Goal: Find specific page/section: Find specific page/section

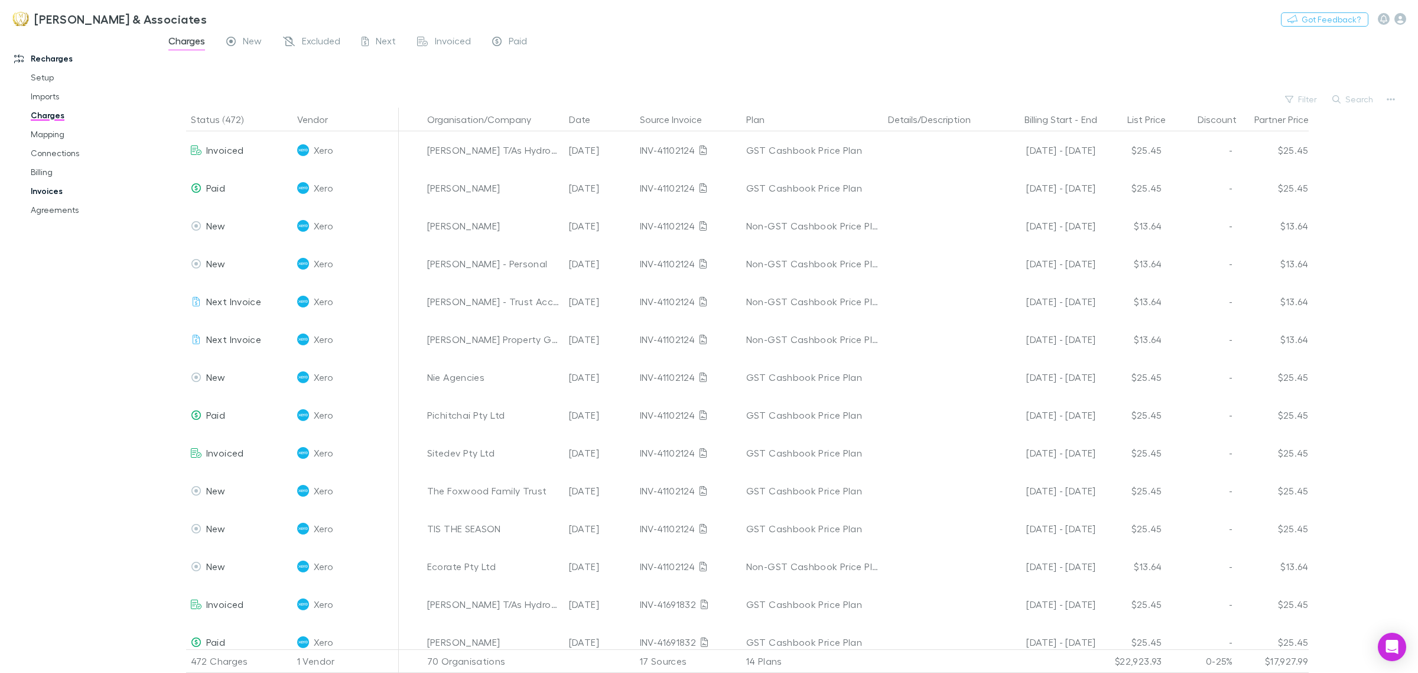
click at [54, 193] on link "Invoices" at bounding box center [93, 190] width 148 height 19
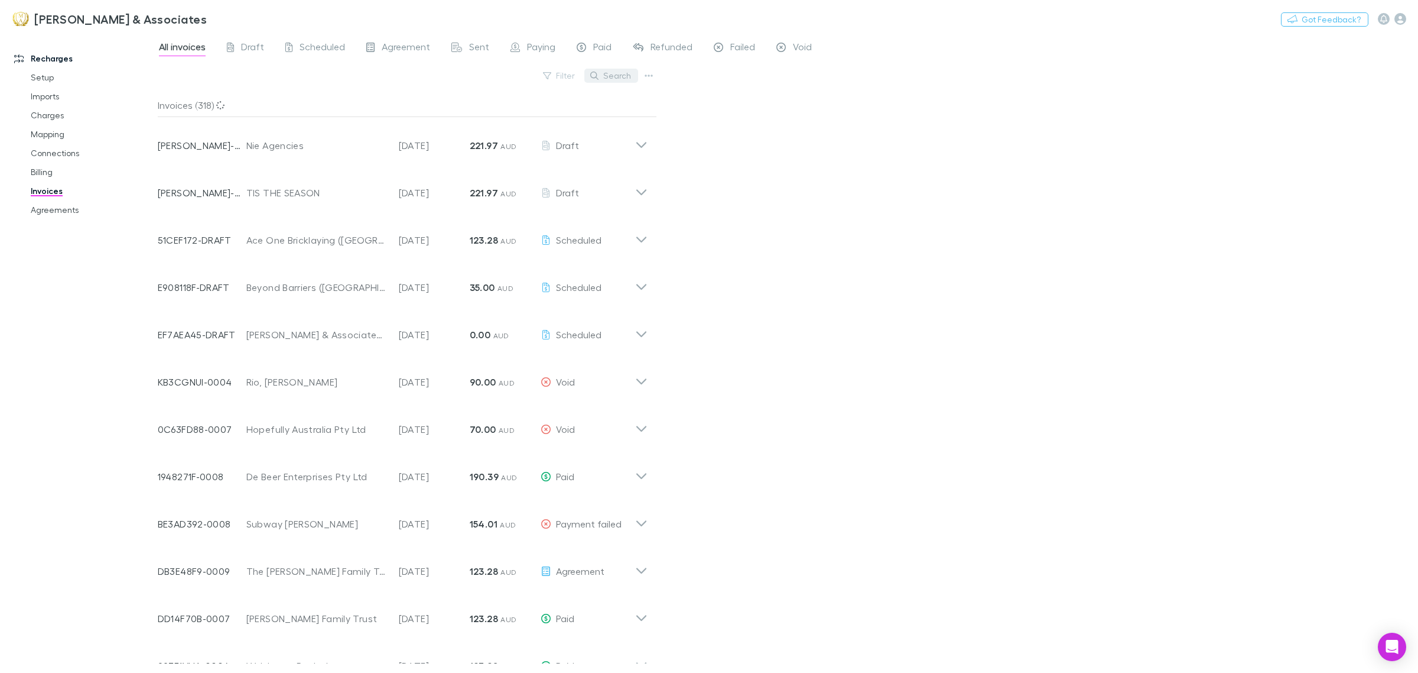
click at [619, 75] on button "Search" at bounding box center [612, 76] width 54 height 14
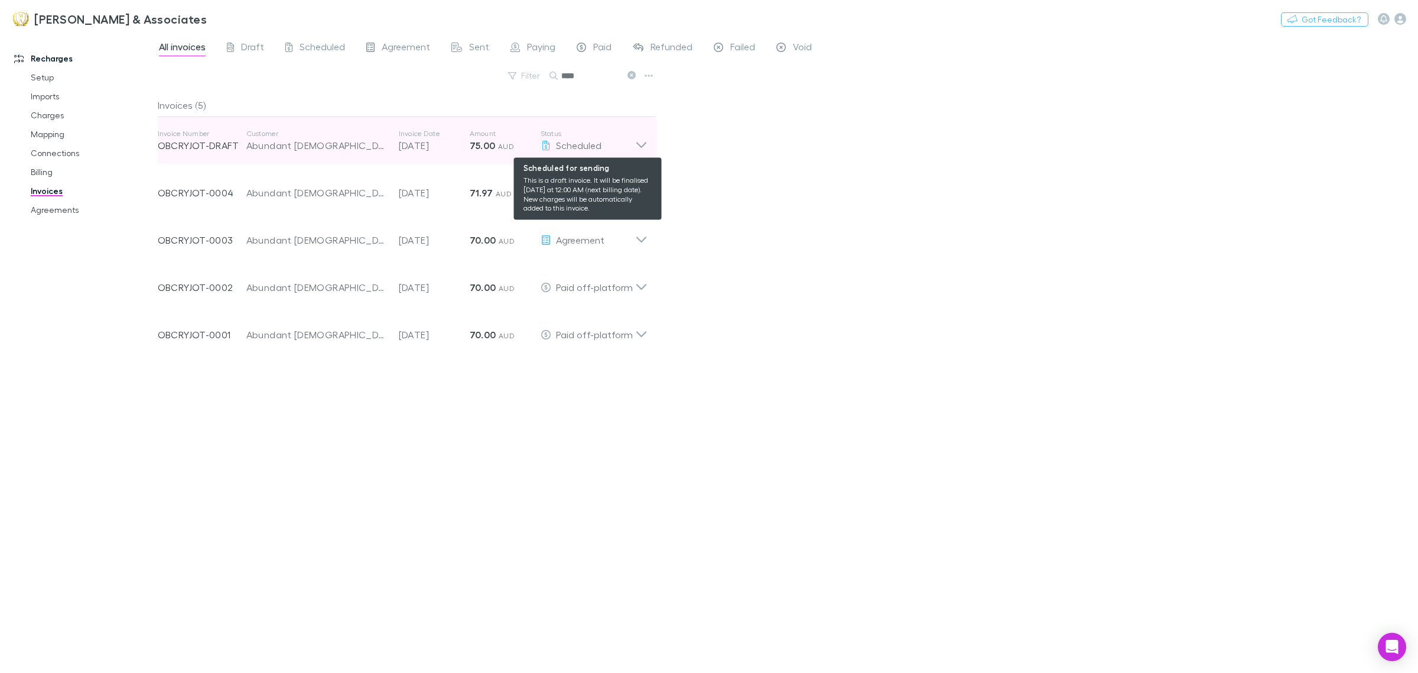
click at [633, 150] on div "Scheduled" at bounding box center [588, 145] width 95 height 14
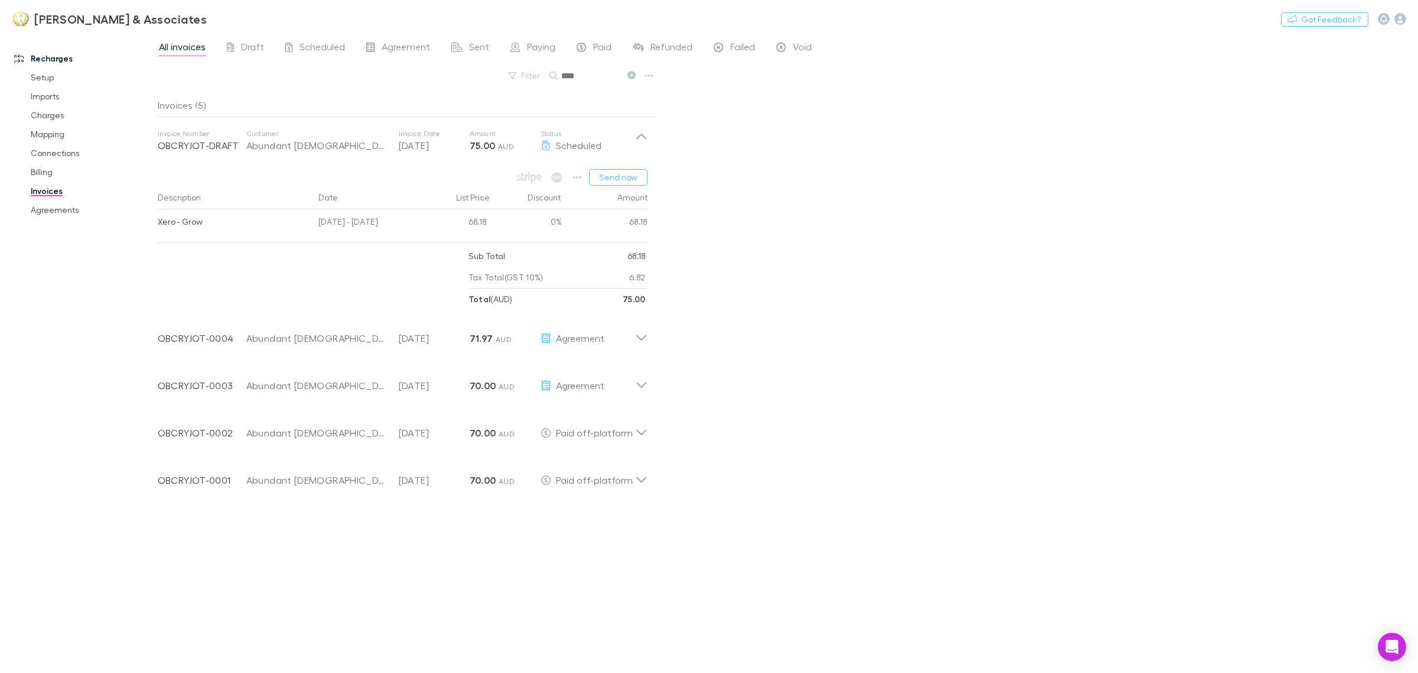
click at [931, 349] on div "All invoices Draft Scheduled Agreement Sent Paying Paid Refunded Failed Void Fi…" at bounding box center [788, 353] width 1261 height 640
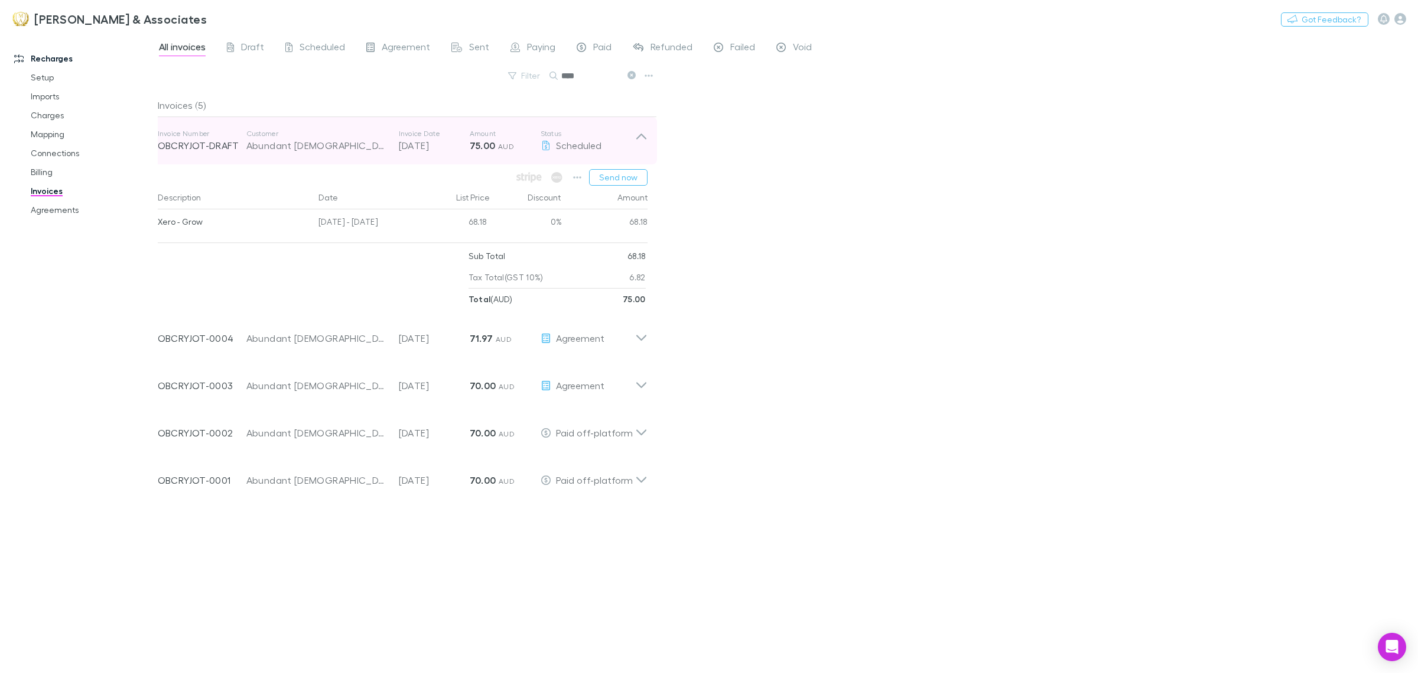
click at [639, 135] on icon at bounding box center [641, 141] width 12 height 24
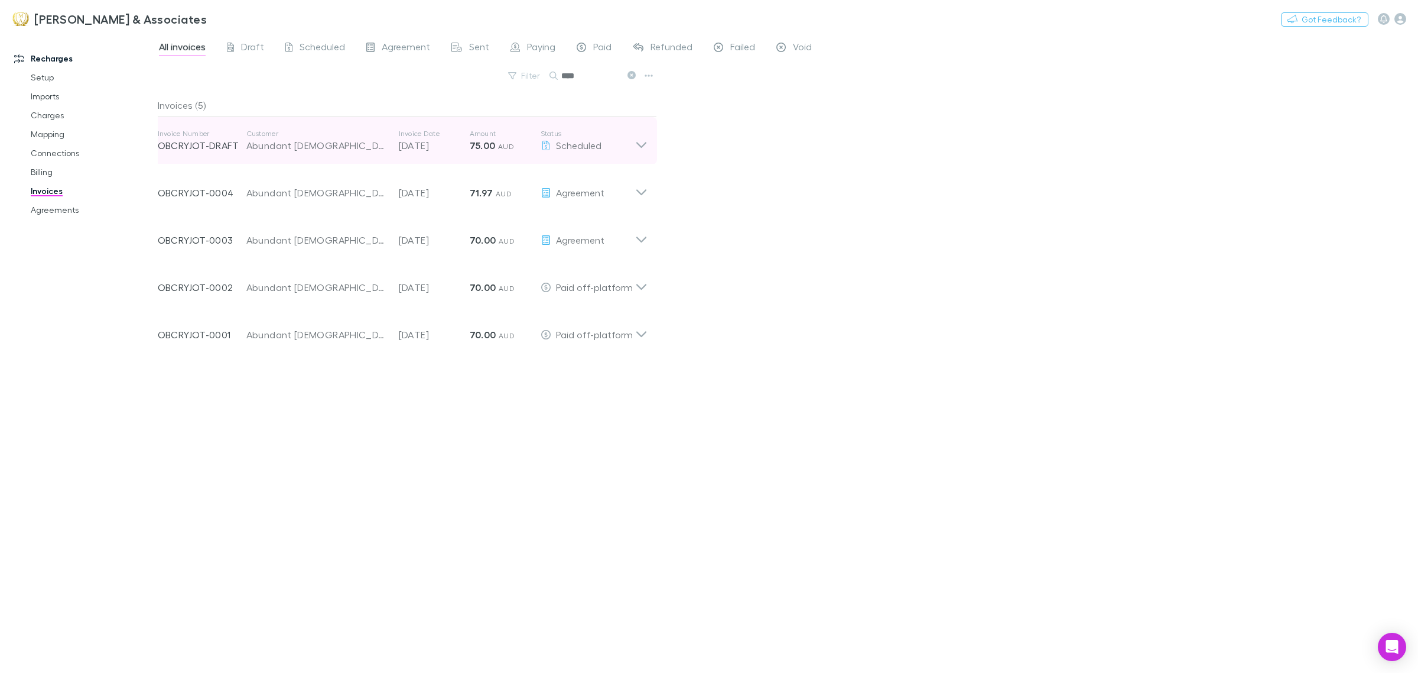
click at [639, 134] on icon at bounding box center [641, 141] width 12 height 24
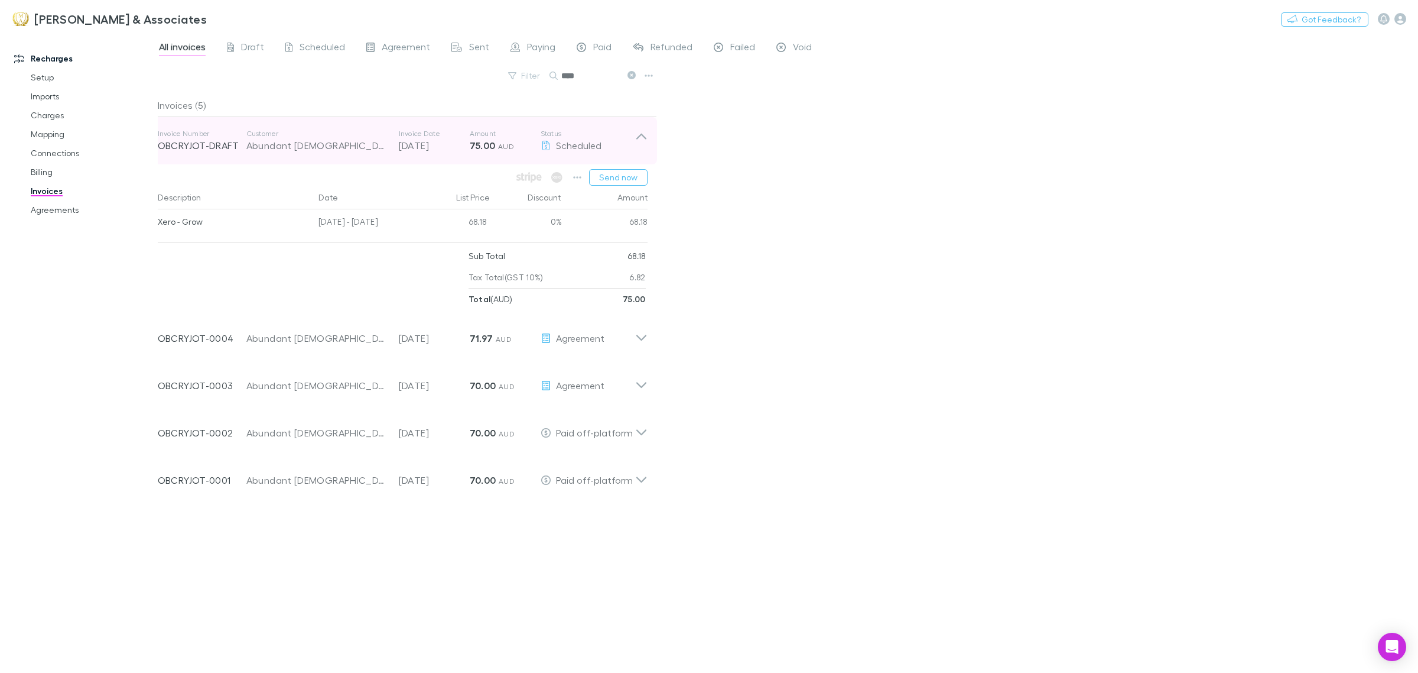
click at [639, 134] on icon at bounding box center [641, 141] width 12 height 24
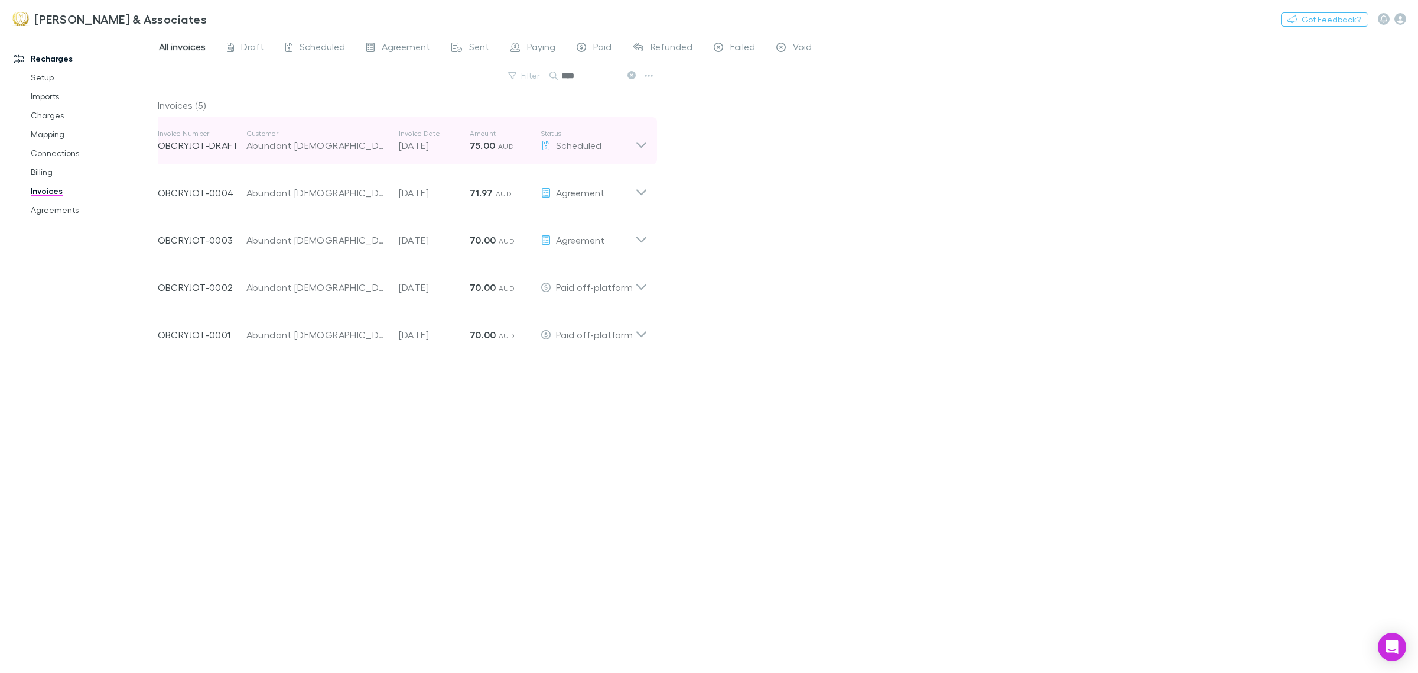
click at [639, 134] on icon at bounding box center [641, 141] width 12 height 24
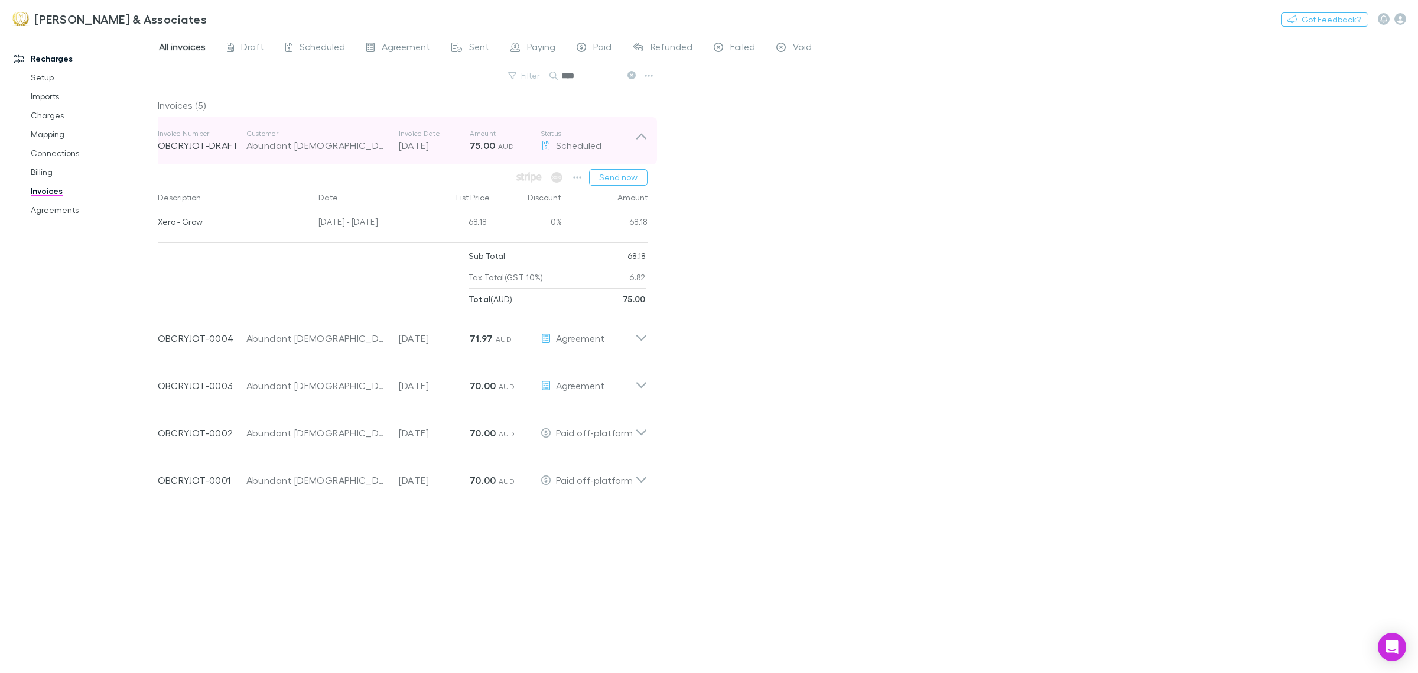
click at [639, 134] on icon at bounding box center [641, 141] width 12 height 24
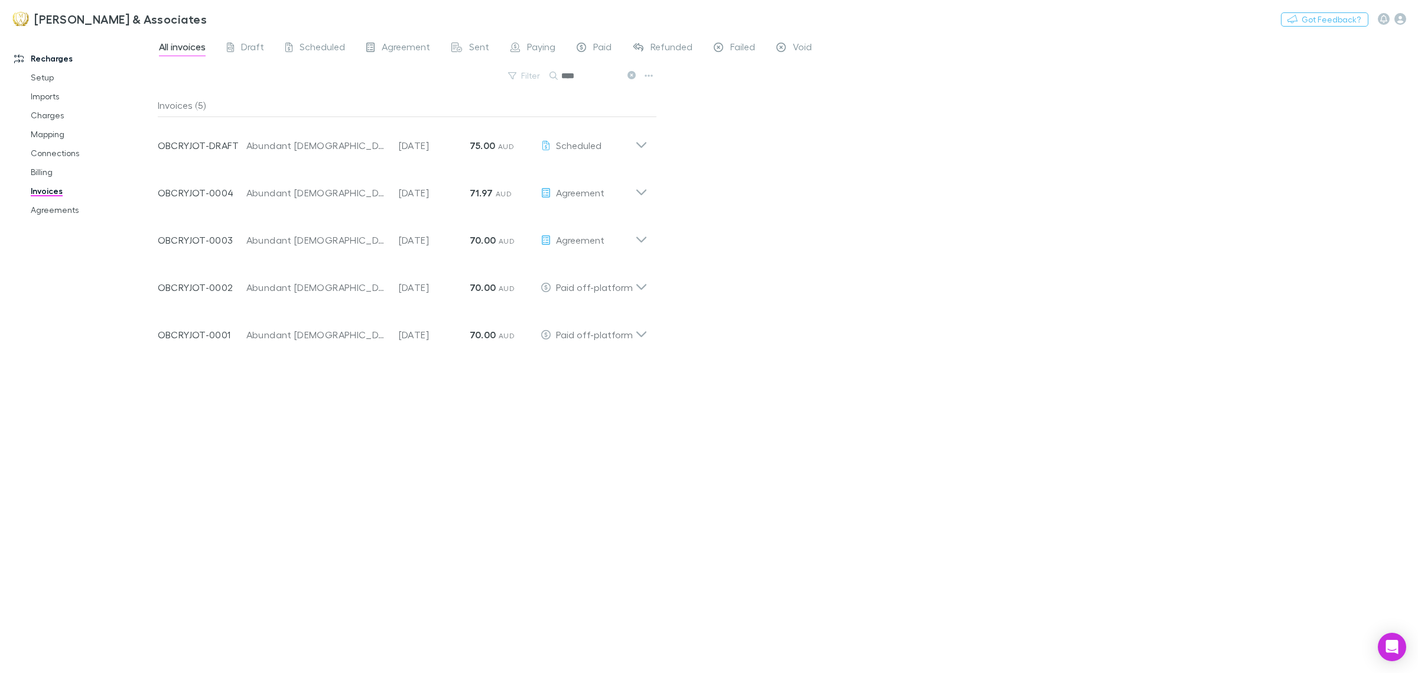
click at [795, 450] on div "All invoices Draft Scheduled Agreement Sent Paying Paid Refunded Failed Void Fi…" at bounding box center [788, 353] width 1261 height 640
drag, startPoint x: 596, startPoint y: 78, endPoint x: 152, endPoint y: 61, distance: 444.2
click at [150, 63] on div "Recharges Setup Imports Charges Mapping Connections Billing Invoices Agreements…" at bounding box center [709, 353] width 1418 height 640
drag, startPoint x: 570, startPoint y: 79, endPoint x: 290, endPoint y: 84, distance: 280.8
click at [290, 84] on div "Filter Search *****" at bounding box center [407, 80] width 499 height 26
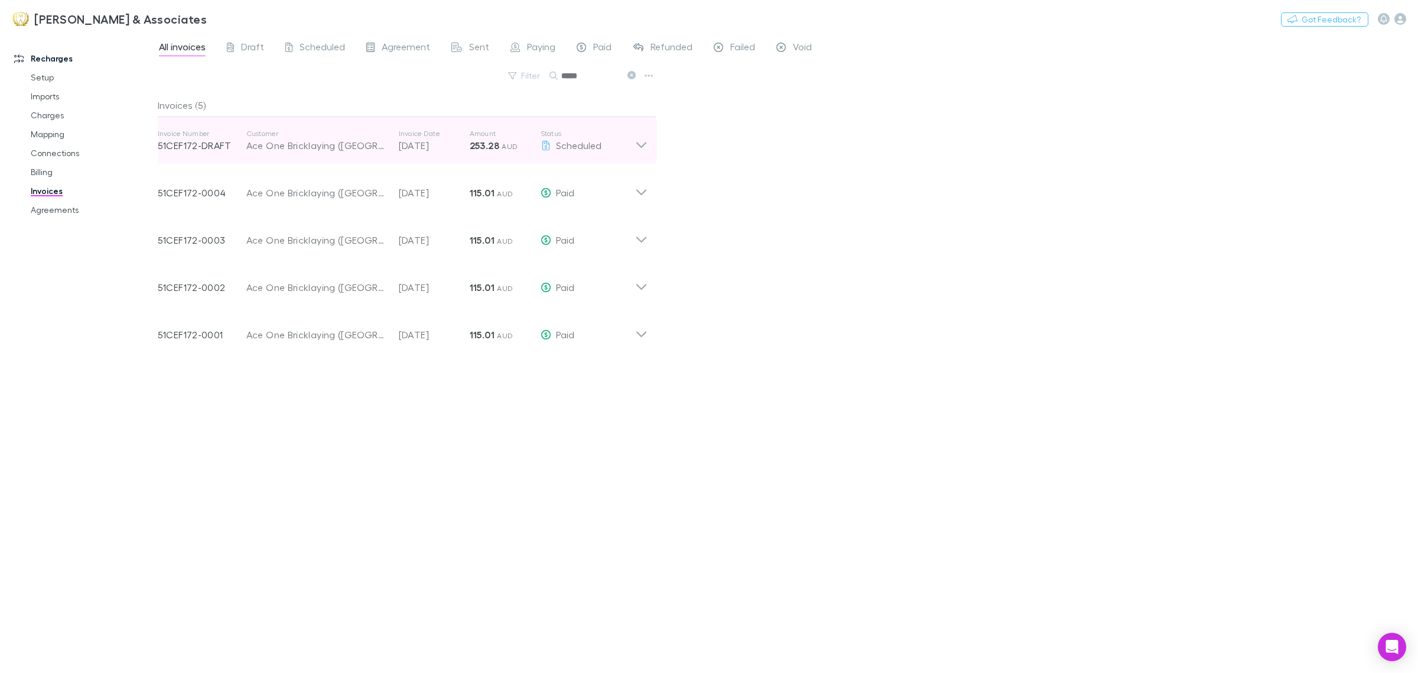
click at [635, 143] on icon at bounding box center [641, 141] width 12 height 24
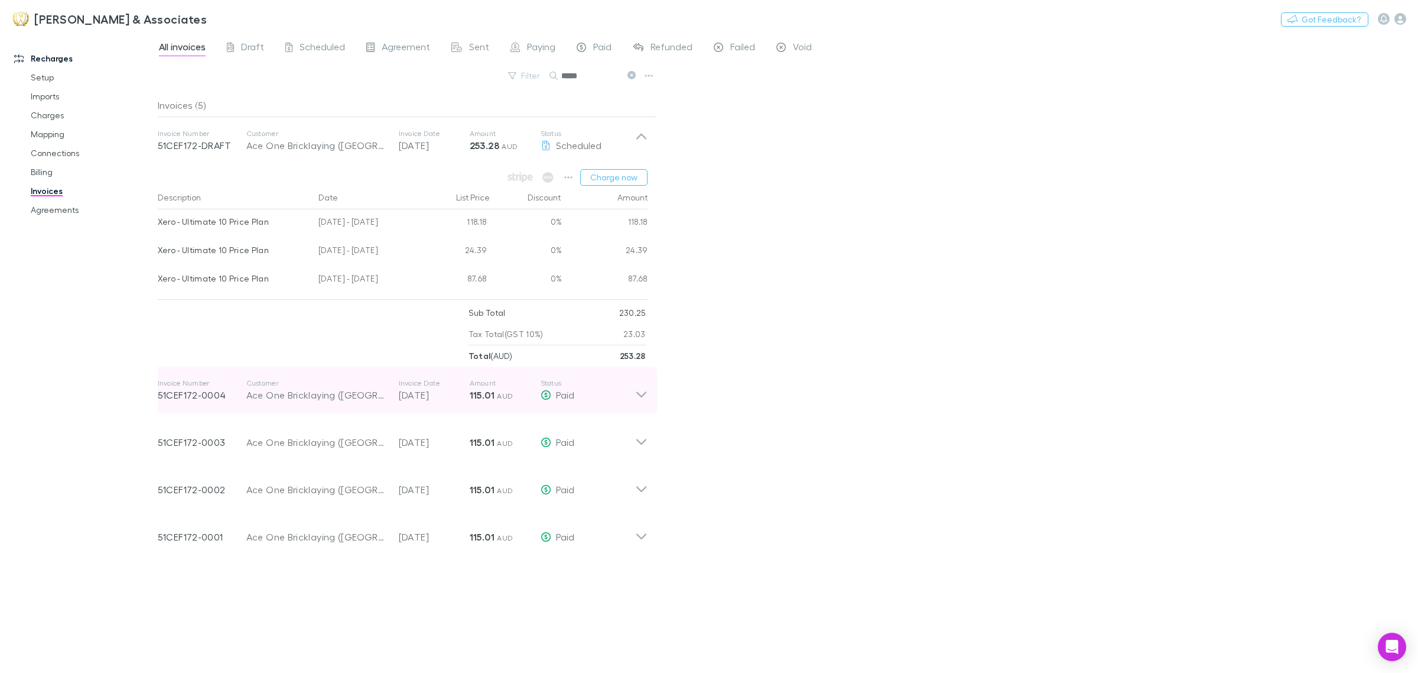
click at [631, 389] on div "Paid" at bounding box center [588, 395] width 95 height 14
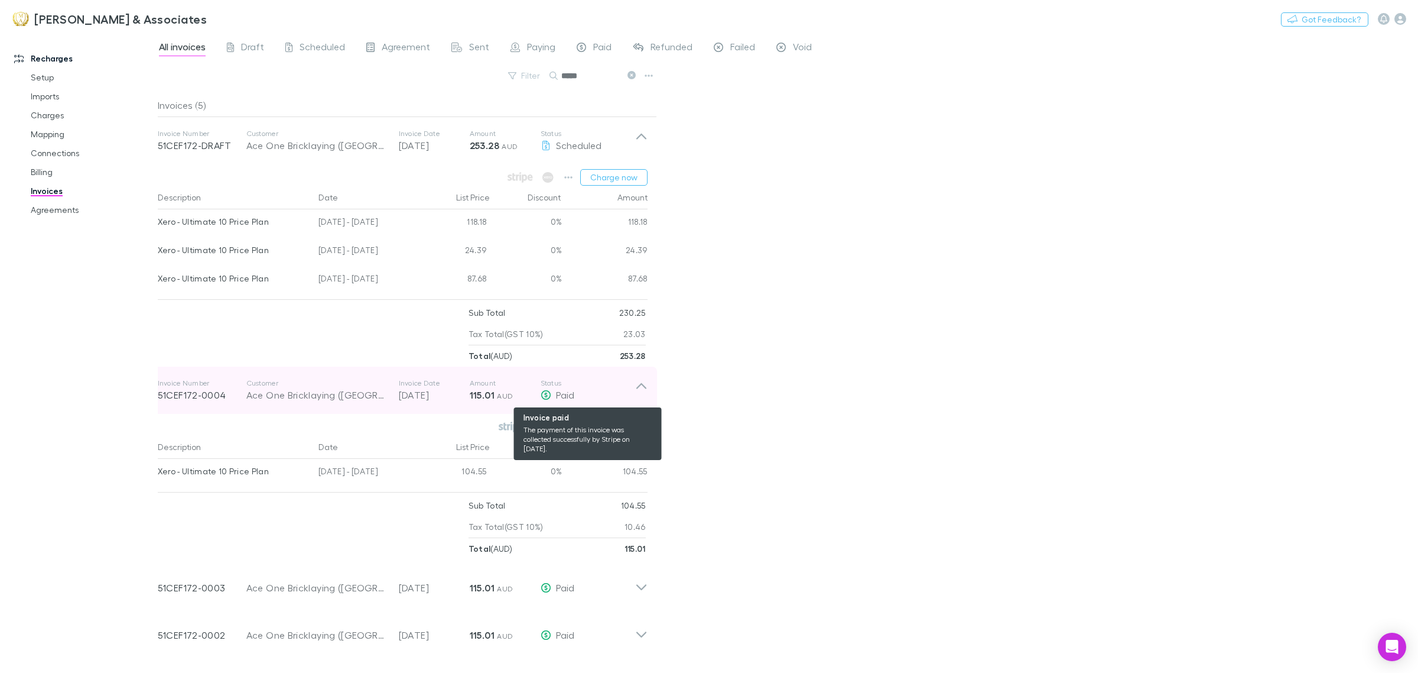
click at [632, 389] on div "Paid" at bounding box center [588, 395] width 95 height 14
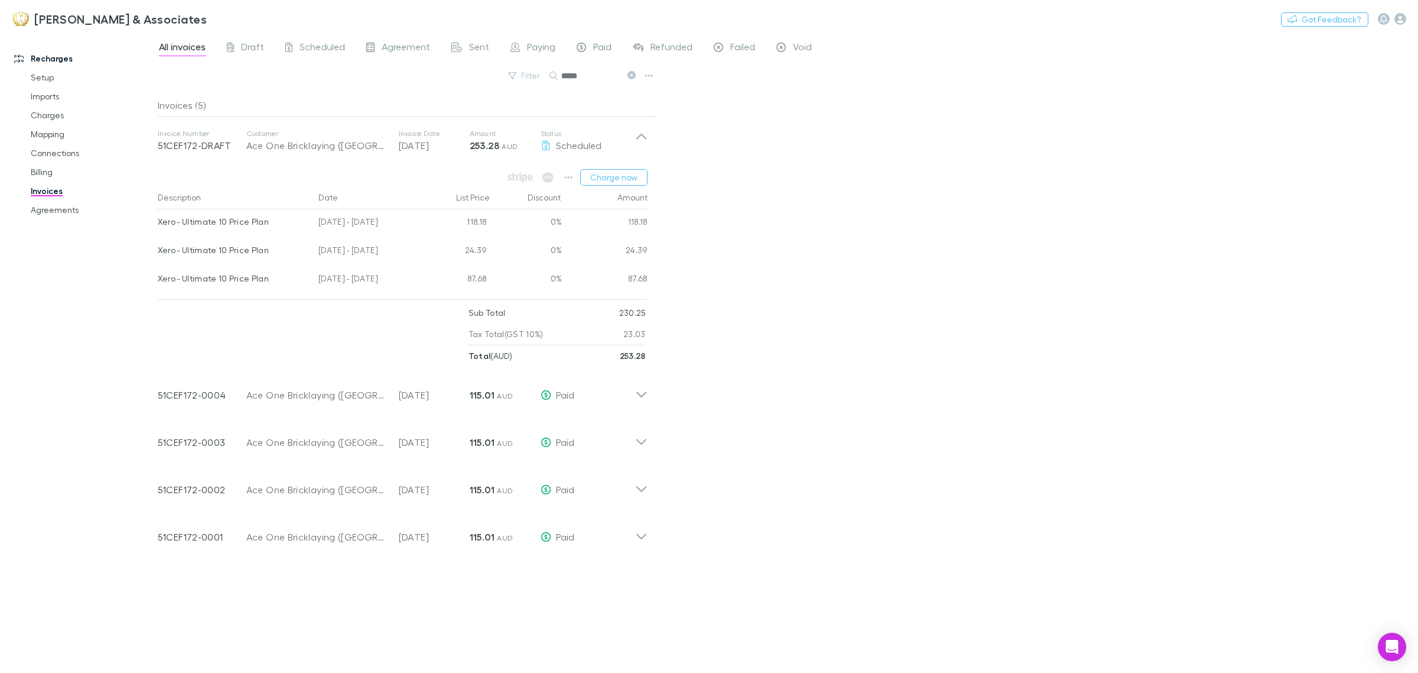
drag, startPoint x: 591, startPoint y: 79, endPoint x: 90, endPoint y: 57, distance: 501.7
click at [90, 57] on div "Recharges Setup Imports Charges Mapping Connections Billing Invoices Agreements…" at bounding box center [709, 353] width 1418 height 640
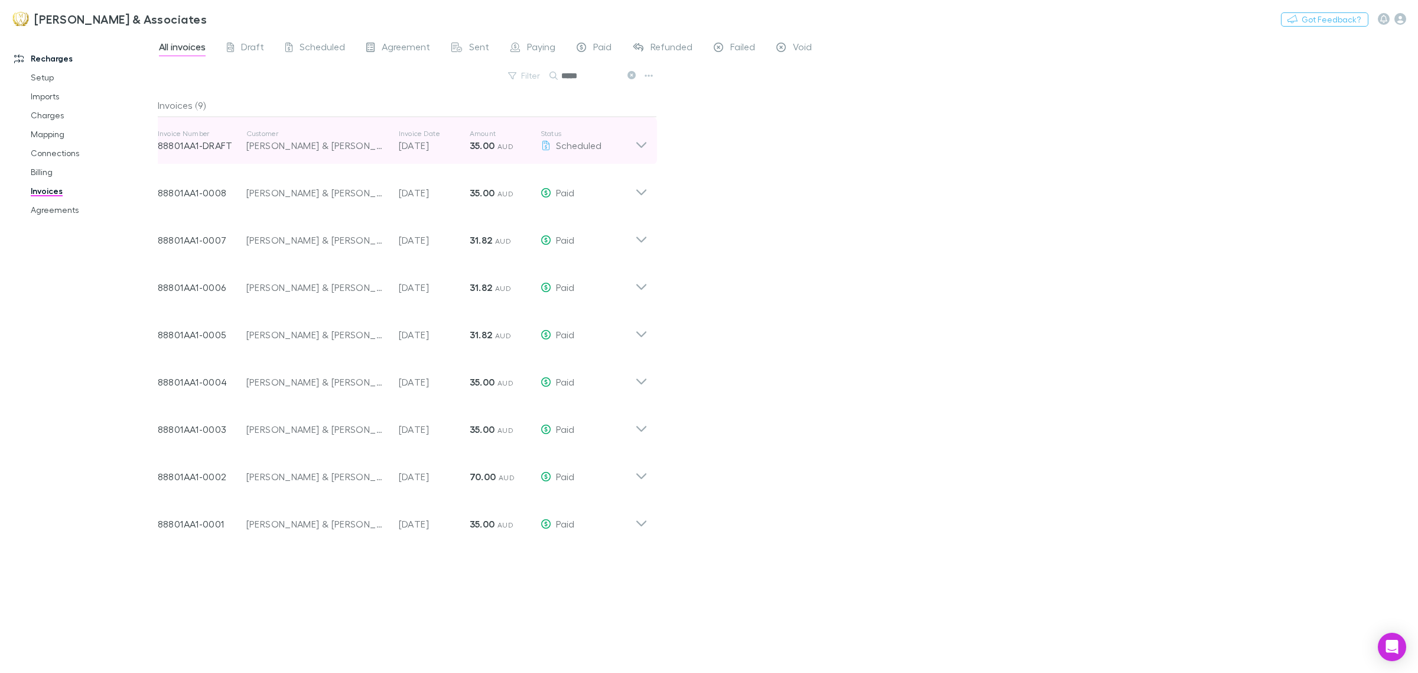
drag, startPoint x: 584, startPoint y: 81, endPoint x: 173, endPoint y: 133, distance: 414.6
click at [173, 134] on div "All invoices Draft Scheduled Agreement Sent Paying Paid Refunded Failed Void Fi…" at bounding box center [788, 353] width 1261 height 640
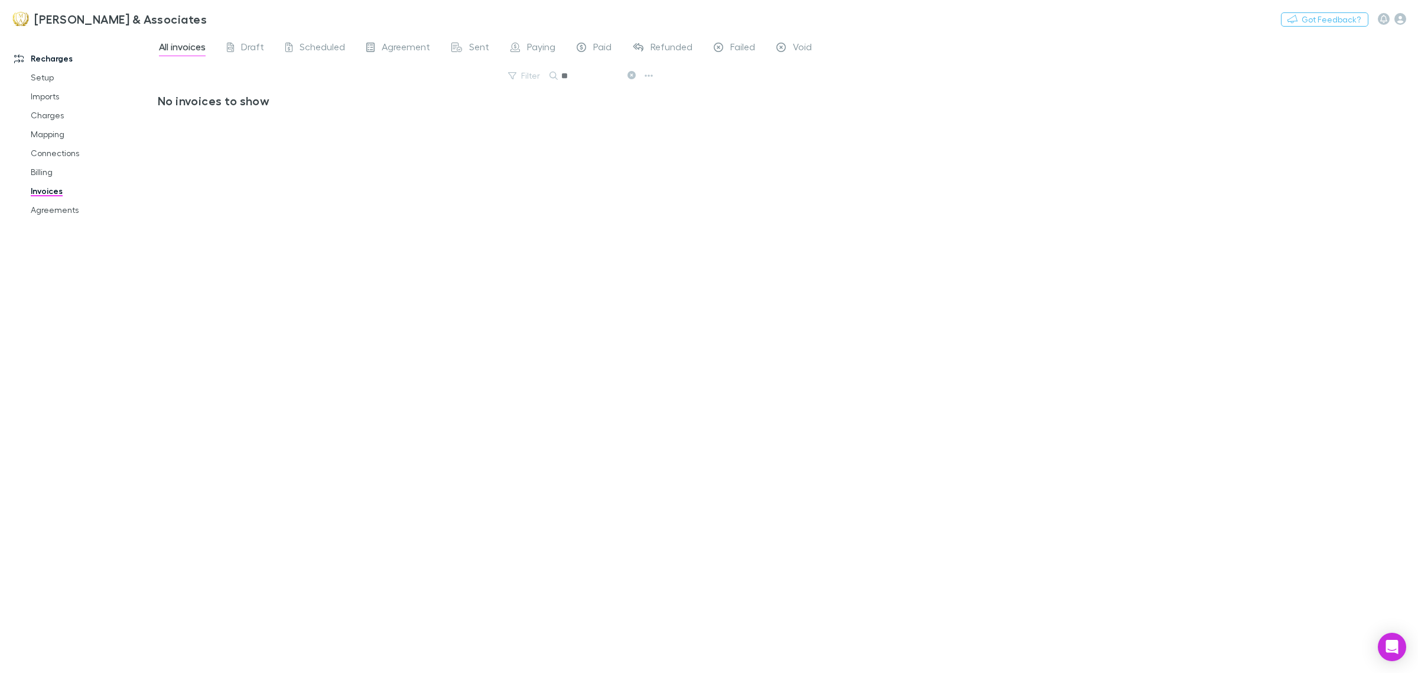
type input "*"
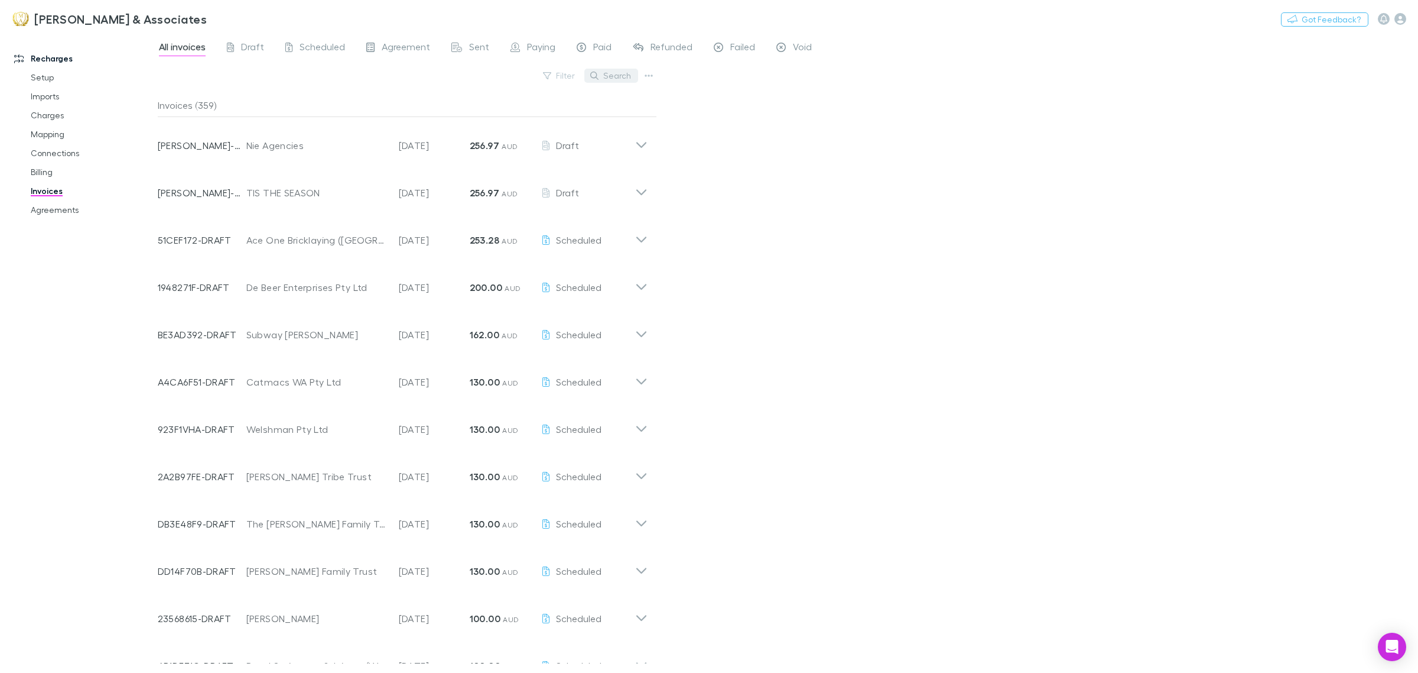
click at [621, 80] on button "Search" at bounding box center [612, 76] width 54 height 14
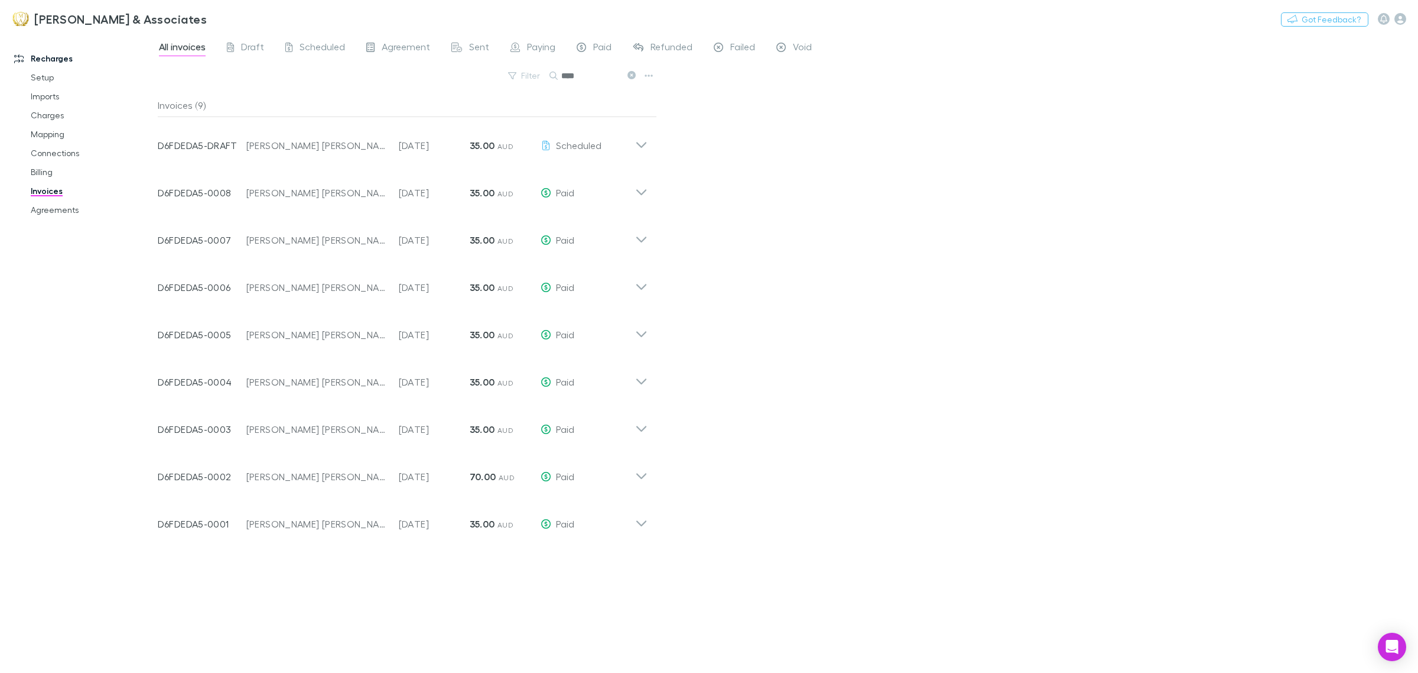
type input "****"
click at [1020, 275] on div "All invoices Draft Scheduled Agreement Sent Paying Paid Refunded Failed Void Fi…" at bounding box center [788, 353] width 1261 height 640
